Goal: Check status

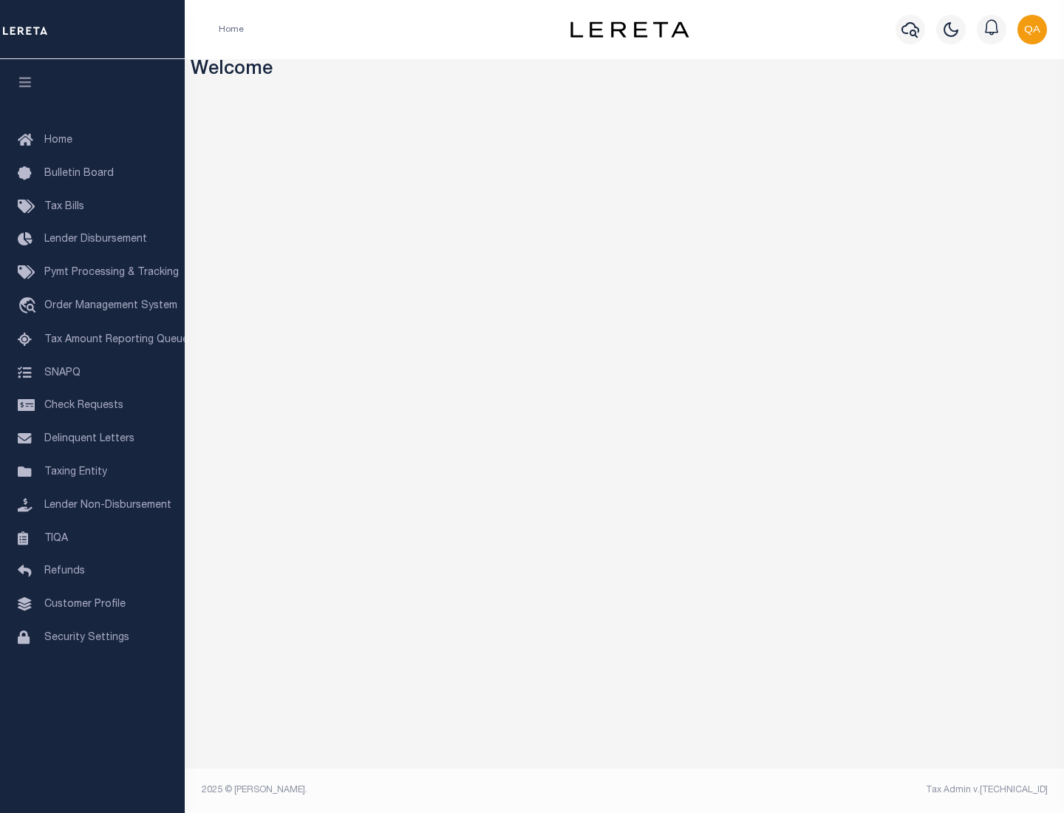
click at [92, 406] on span "Check Requests" at bounding box center [83, 405] width 79 height 10
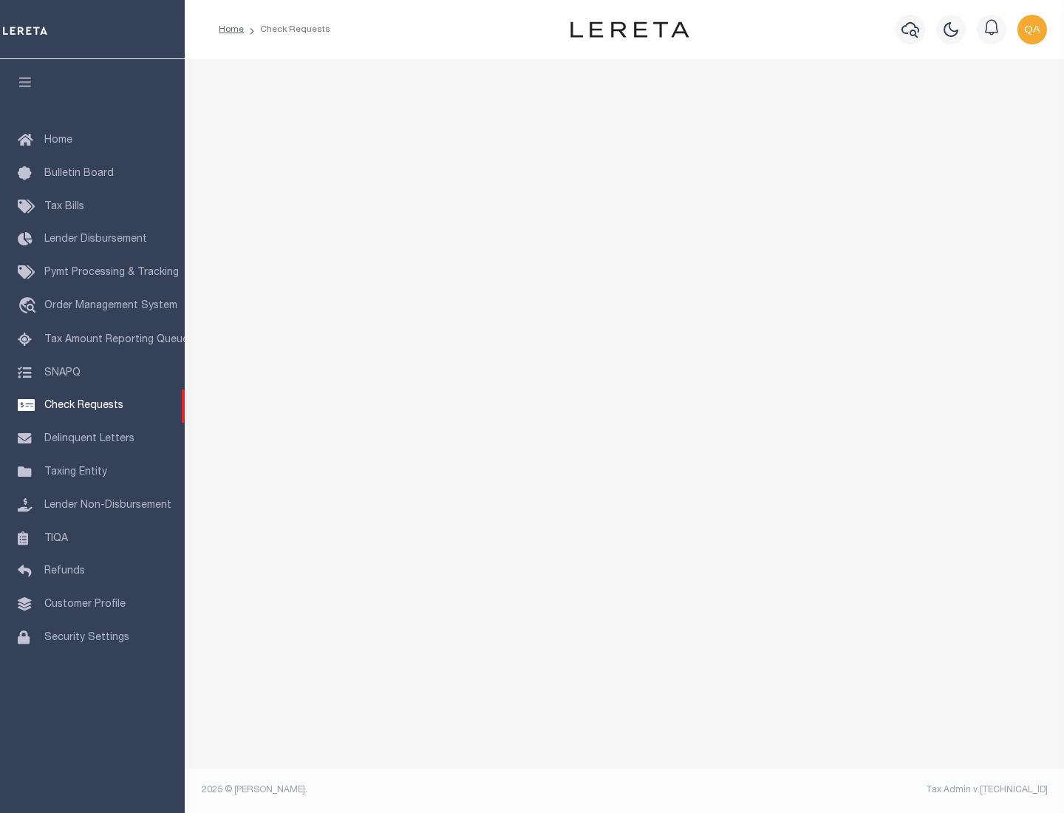
select select "50"
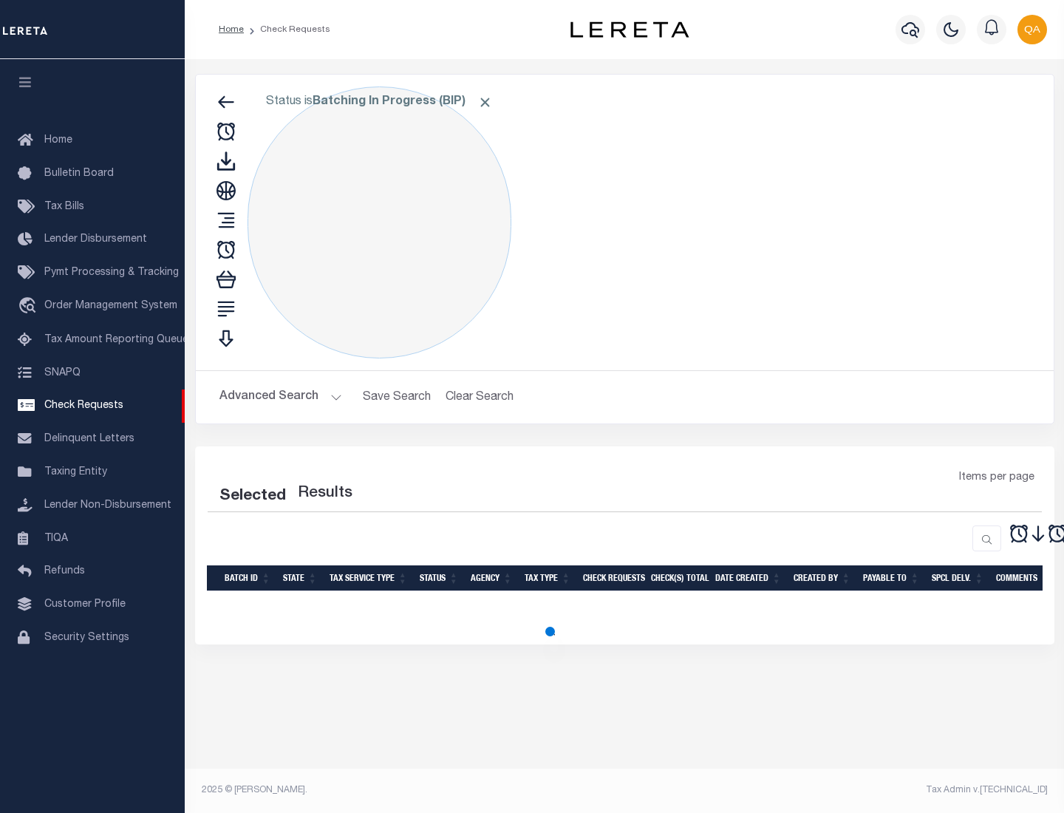
select select "50"
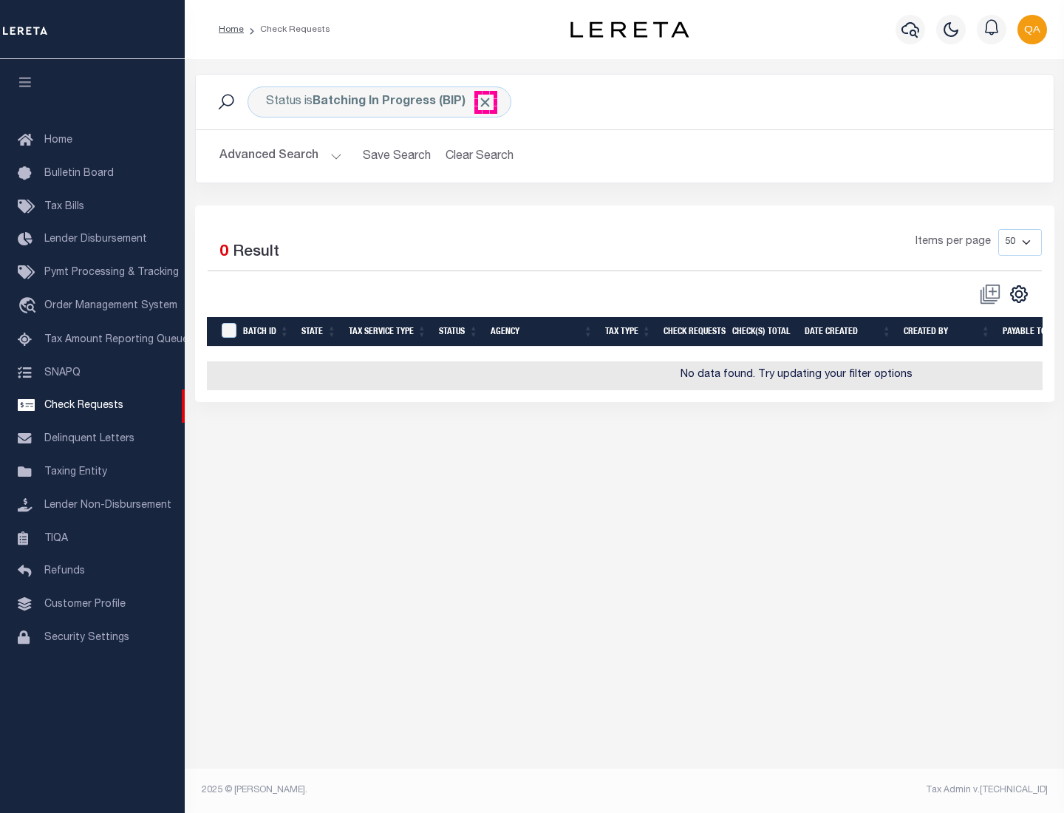
click at [485, 102] on span "Click to Remove" at bounding box center [485, 103] width 16 height 16
